Goal: Transaction & Acquisition: Book appointment/travel/reservation

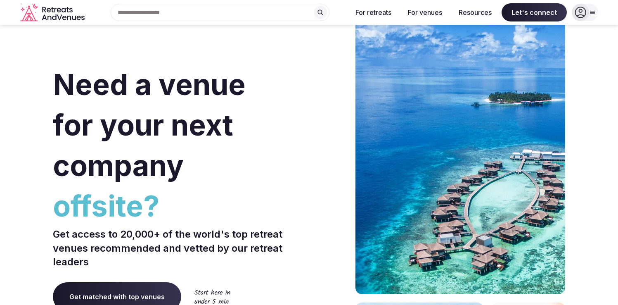
click at [582, 9] on icon at bounding box center [581, 13] width 12 height 12
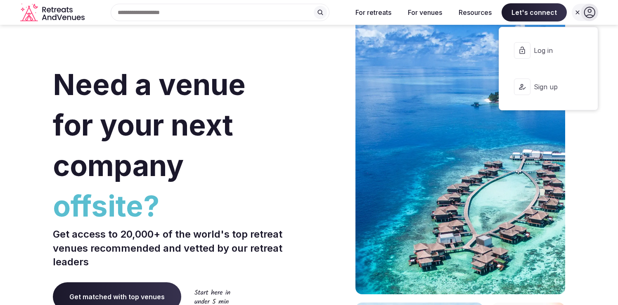
click at [550, 48] on span "Log in" at bounding box center [554, 50] width 40 height 9
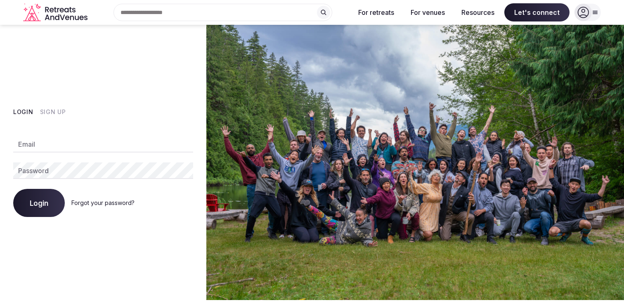
type input "**********"
click at [39, 204] on span "Login" at bounding box center [39, 203] width 19 height 8
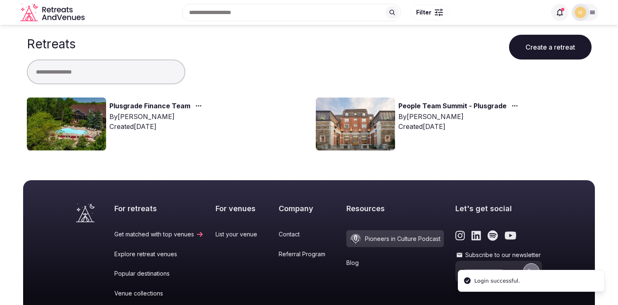
click at [149, 106] on link "Plusgrade Finance Team" at bounding box center [149, 106] width 81 height 11
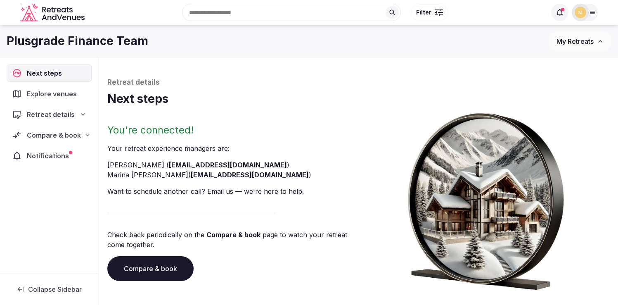
click at [57, 137] on span "Compare & book" at bounding box center [54, 135] width 54 height 10
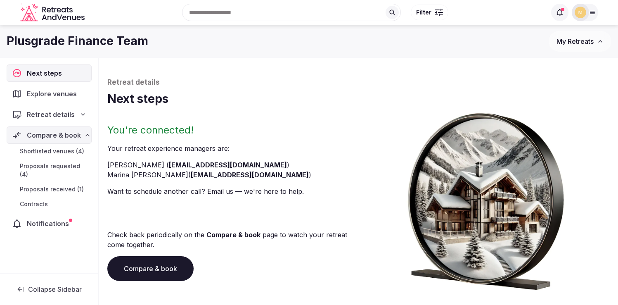
click at [48, 185] on span "Proposals received (1)" at bounding box center [52, 189] width 64 height 8
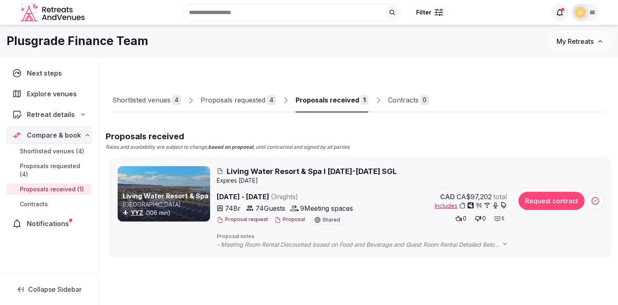
click at [331, 102] on div "Proposals received" at bounding box center [328, 100] width 64 height 10
click at [446, 205] on span "Includes" at bounding box center [471, 205] width 72 height 8
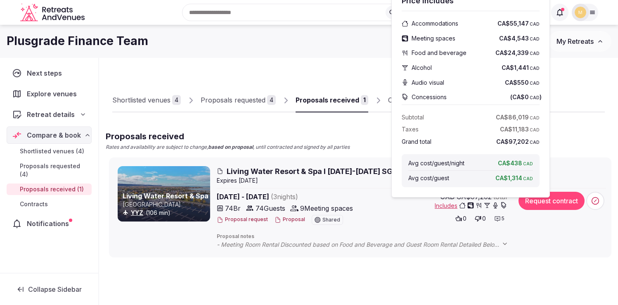
click at [270, 209] on span "74 Guests" at bounding box center [271, 208] width 30 height 10
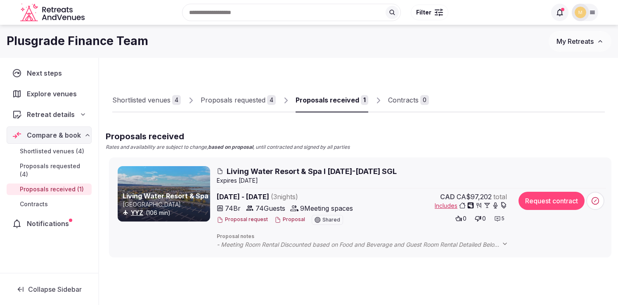
click at [248, 219] on button "Proposal request" at bounding box center [242, 219] width 51 height 7
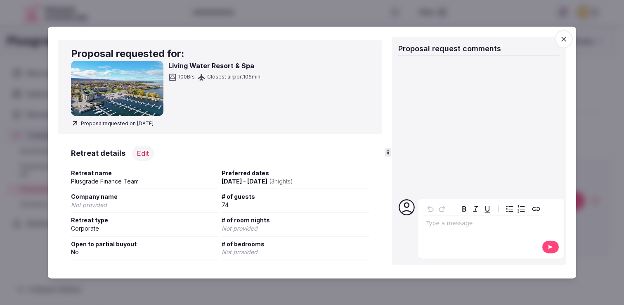
click at [568, 40] on span "button" at bounding box center [564, 39] width 18 height 18
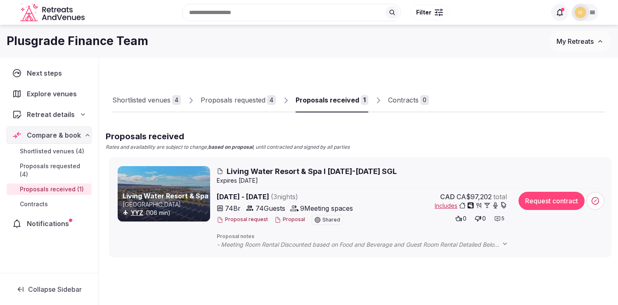
click at [289, 220] on button "Proposal" at bounding box center [290, 219] width 31 height 7
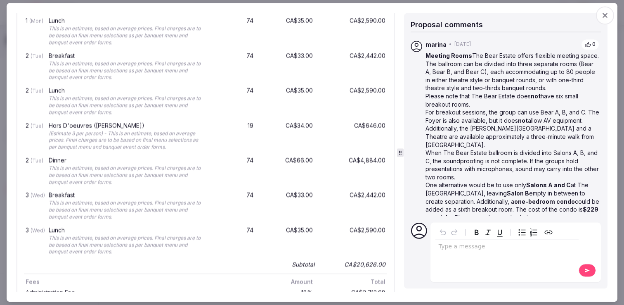
scroll to position [960, 0]
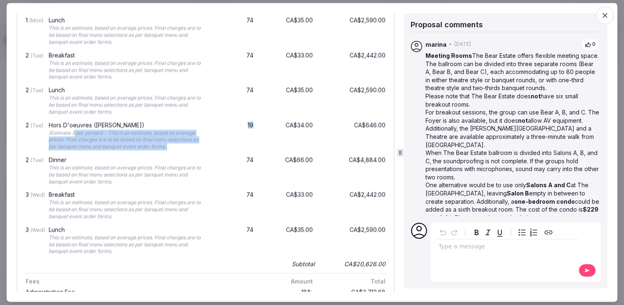
drag, startPoint x: 75, startPoint y: 132, endPoint x: 246, endPoint y: 130, distance: 170.9
click at [246, 130] on div "2 (Tue) Hors D'oeuvres ([PERSON_NAME]) (Estimate 3 per person) - This is an est…" at bounding box center [205, 136] width 363 height 35
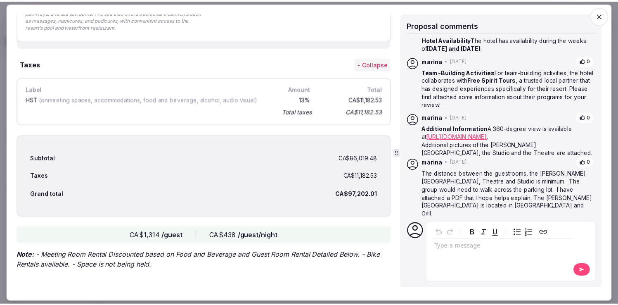
scroll to position [212, 0]
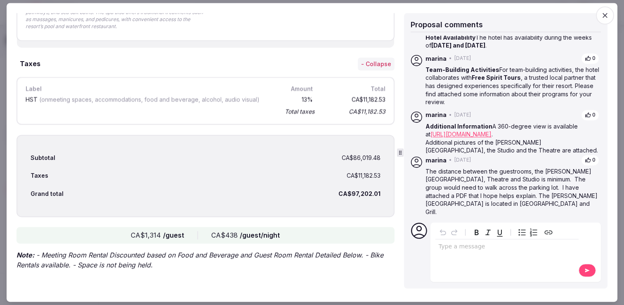
click at [606, 17] on icon "button" at bounding box center [605, 15] width 8 height 8
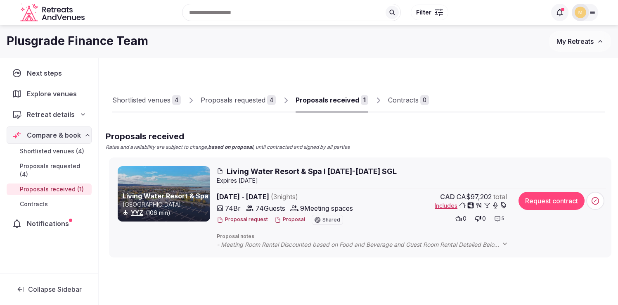
click at [229, 101] on div "Proposals requested" at bounding box center [233, 100] width 65 height 10
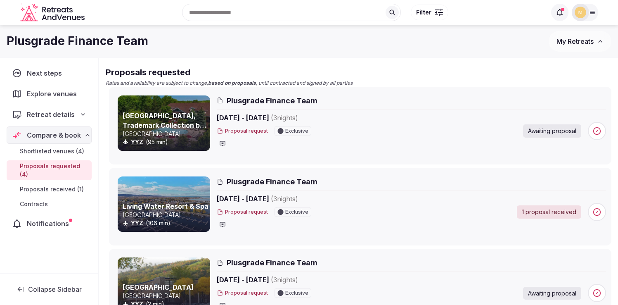
scroll to position [48, 0]
